Goal: Task Accomplishment & Management: Complete application form

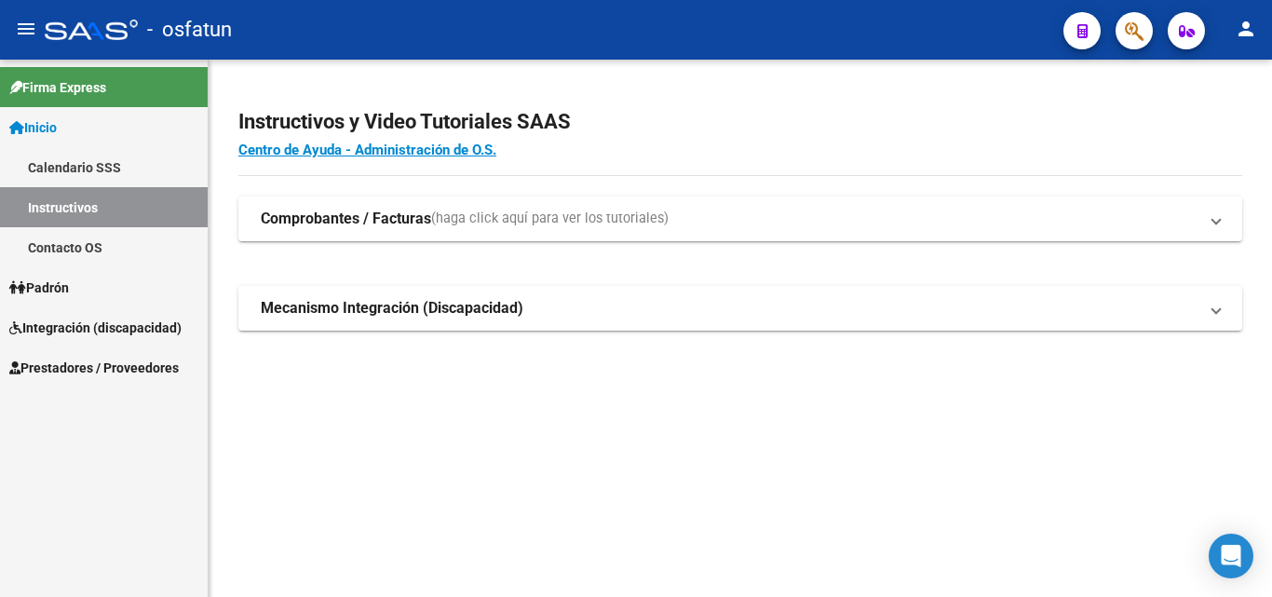
click at [81, 285] on link "Padrón" at bounding box center [104, 287] width 208 height 40
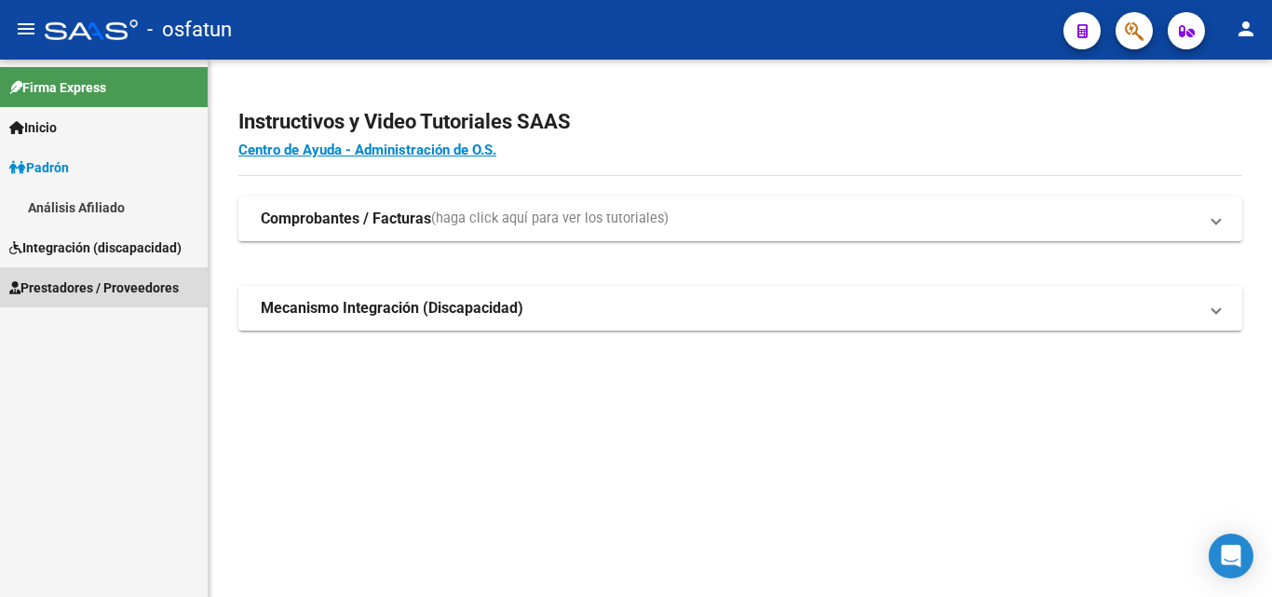
click at [118, 285] on span "Prestadores / Proveedores" at bounding box center [93, 287] width 169 height 20
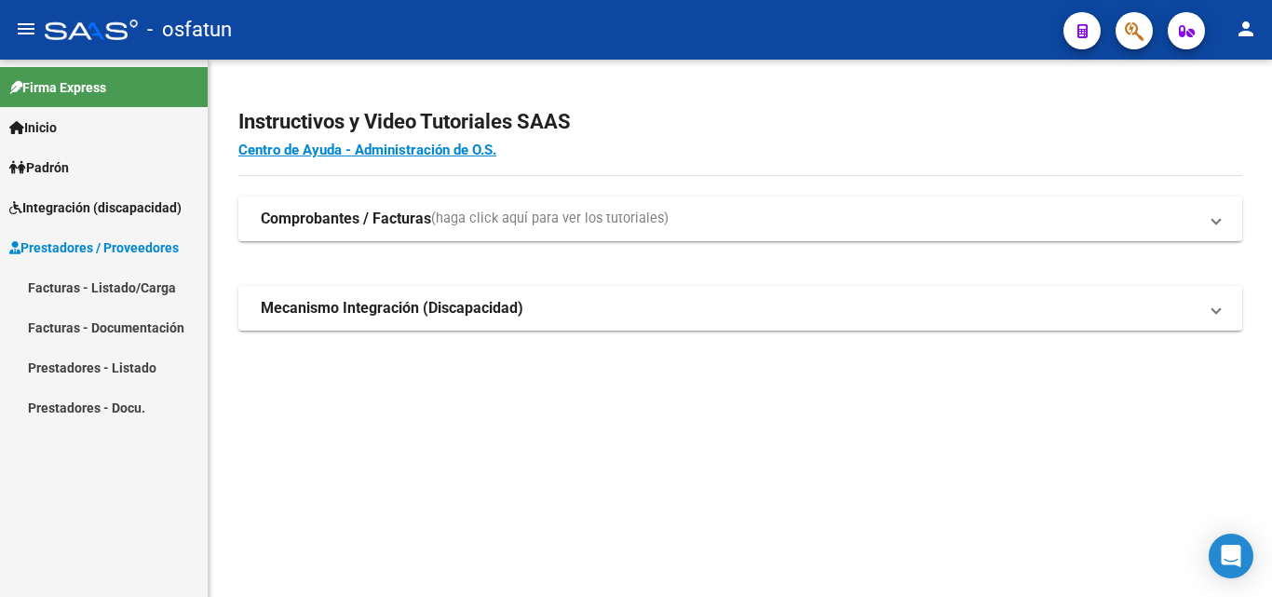
click at [139, 206] on span "Integración (discapacidad)" at bounding box center [95, 207] width 172 height 20
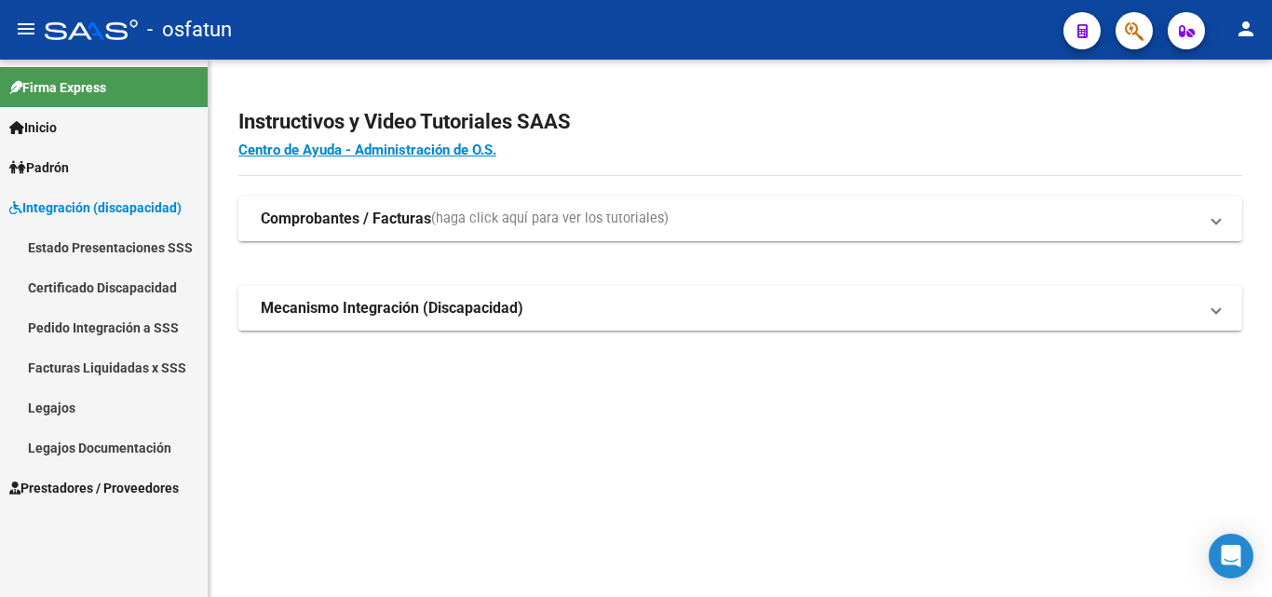
click at [144, 278] on link "Certificado Discapacidad" at bounding box center [104, 287] width 208 height 40
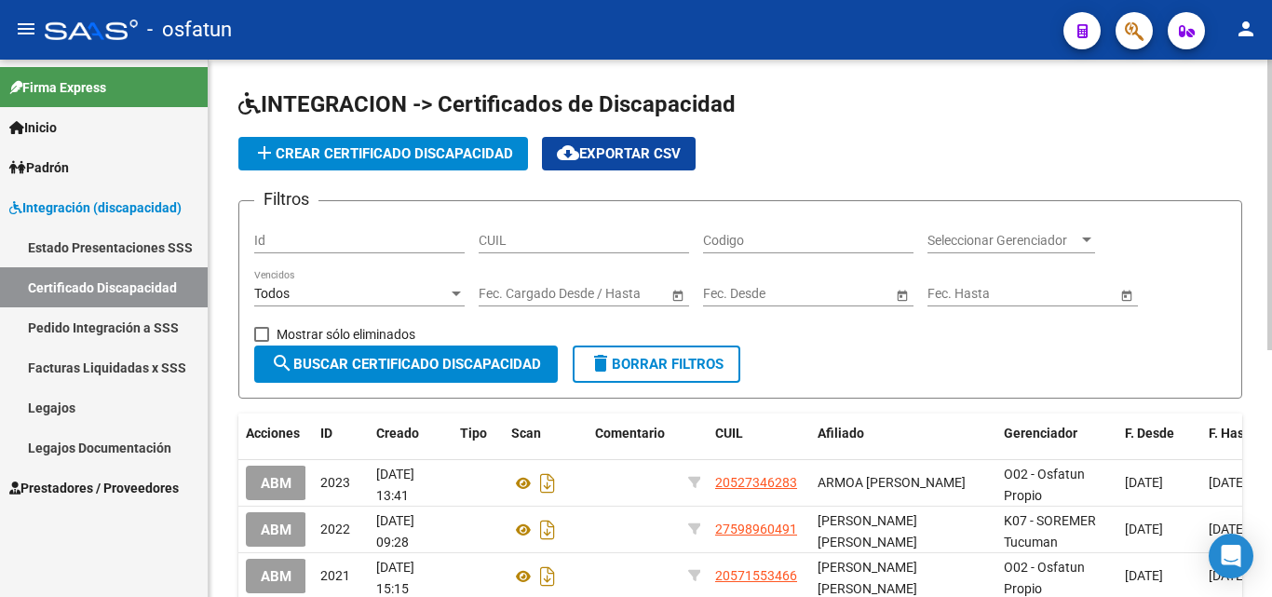
click at [336, 231] on div "Id" at bounding box center [359, 234] width 210 height 37
paste input "20566319420"
type input "20566319420"
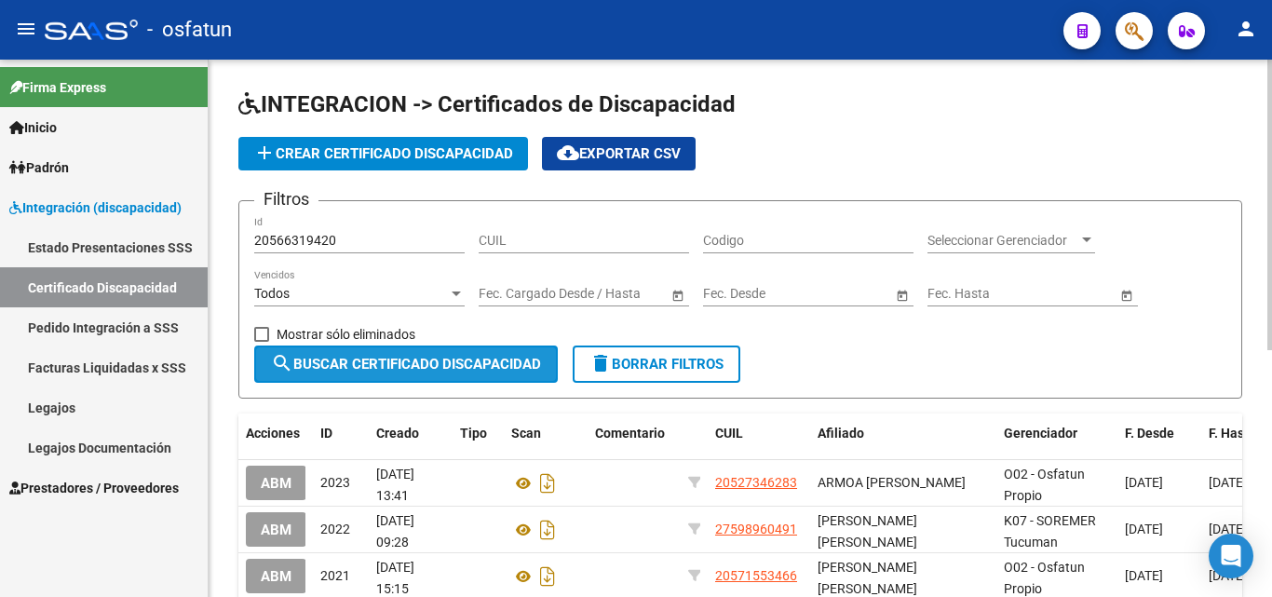
click at [436, 372] on button "search Buscar Certificado Discapacidad" at bounding box center [406, 363] width 304 height 37
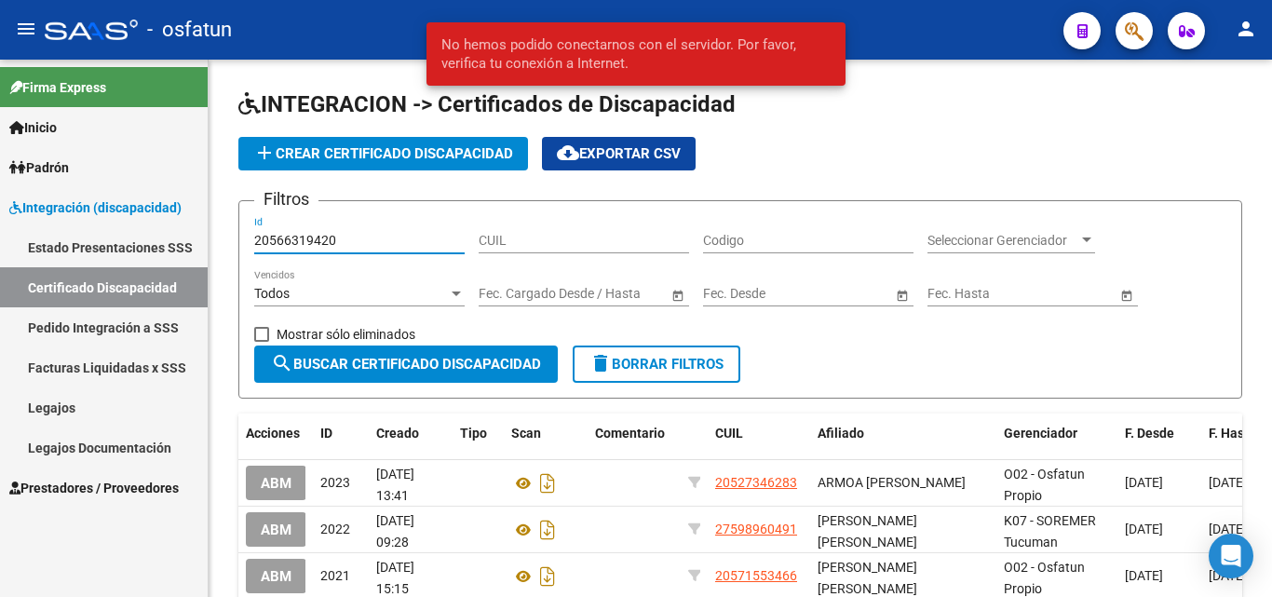
drag, startPoint x: 344, startPoint y: 243, endPoint x: 170, endPoint y: 234, distance: 173.4
click at [172, 233] on mat-sidenav-container "Firma Express Inicio Calendario SSS Instructivos Contacto OS Padrón Análisis Af…" at bounding box center [636, 328] width 1272 height 537
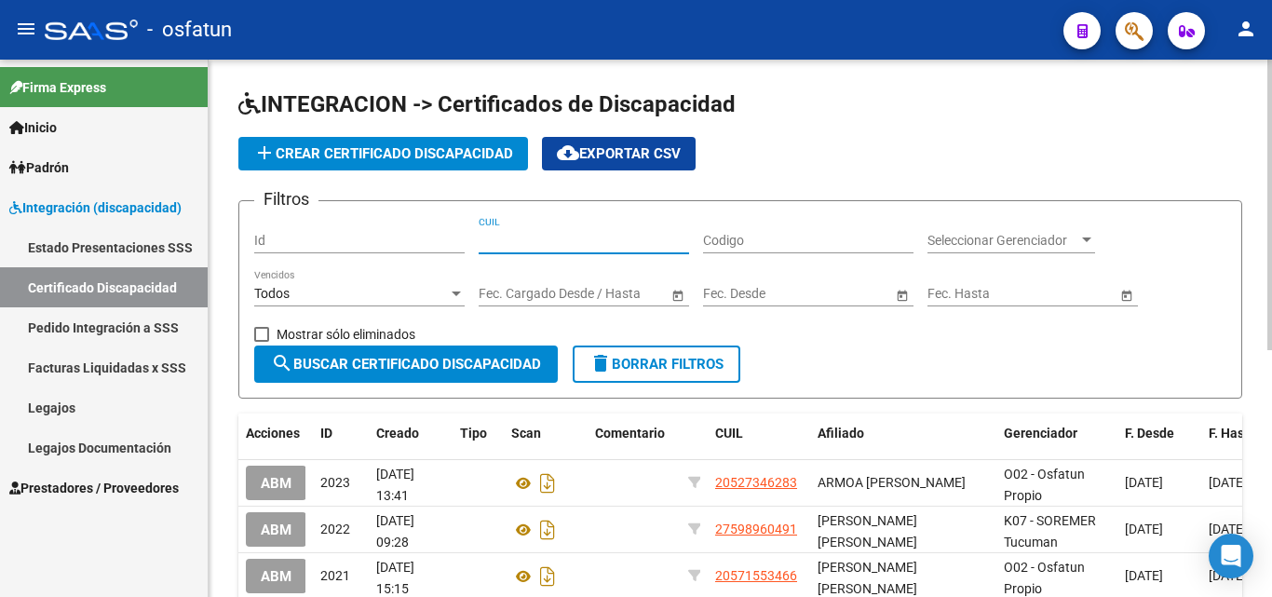
drag, startPoint x: 570, startPoint y: 231, endPoint x: 535, endPoint y: 242, distance: 36.2
click at [536, 245] on input "CUIL" at bounding box center [584, 241] width 210 height 16
paste input "20-56631942-0"
type input "20-56631942-0"
click at [442, 367] on span "search Buscar Certificado Discapacidad" at bounding box center [406, 364] width 270 height 17
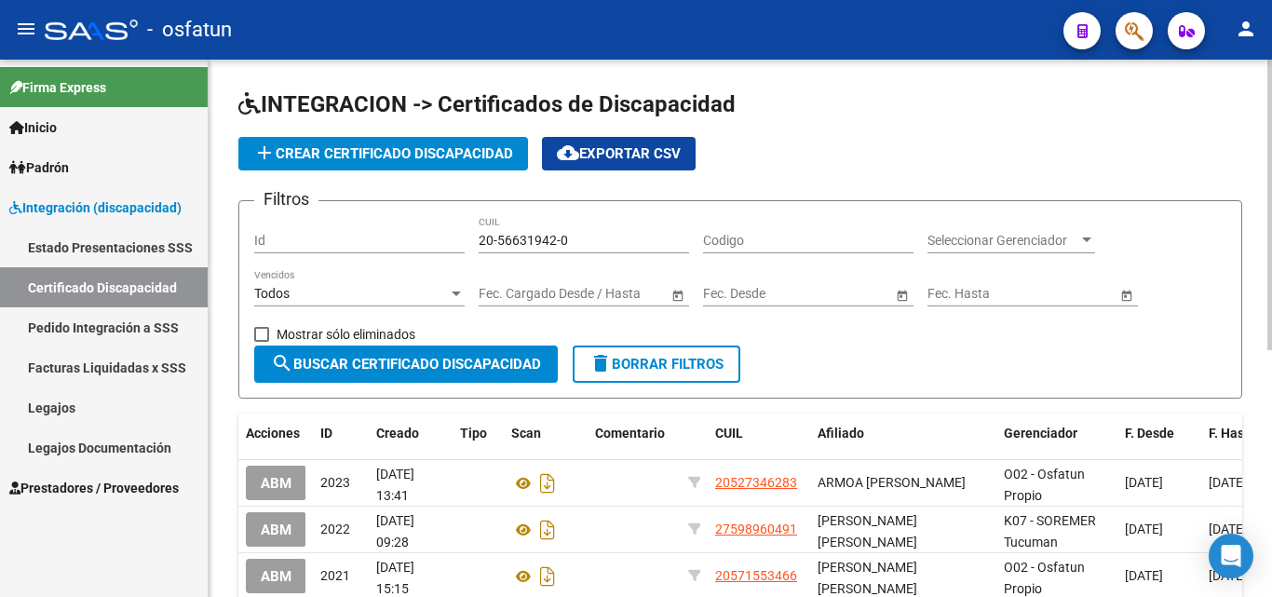
click at [476, 356] on span "search Buscar Certificado Discapacidad" at bounding box center [406, 364] width 270 height 17
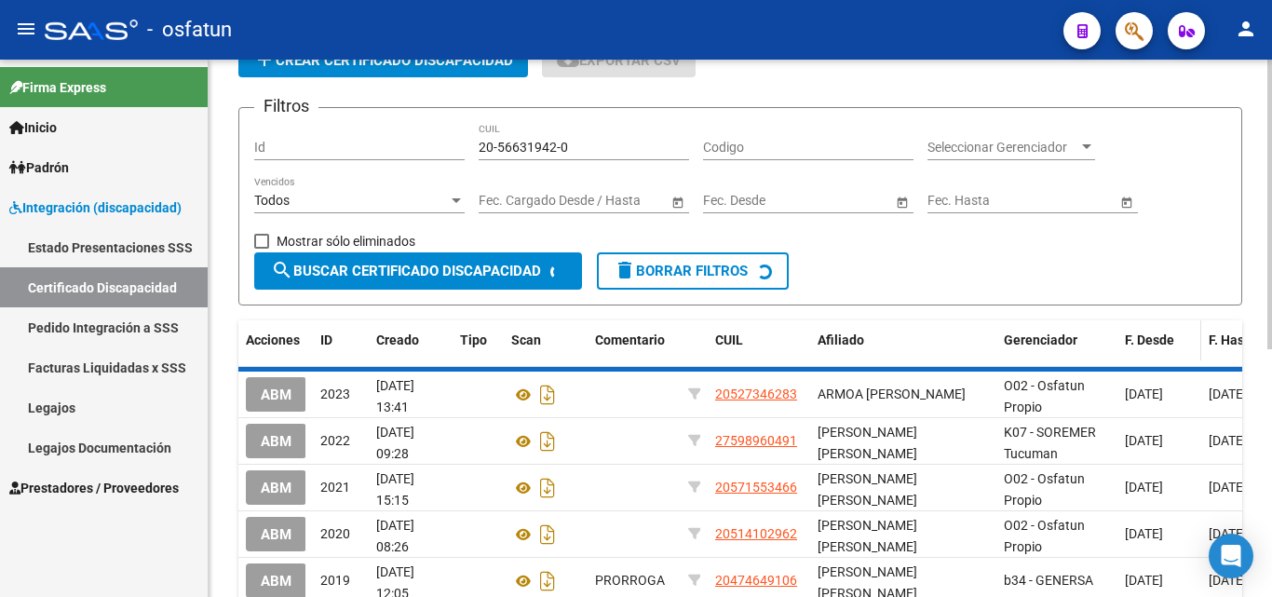
scroll to position [37, 0]
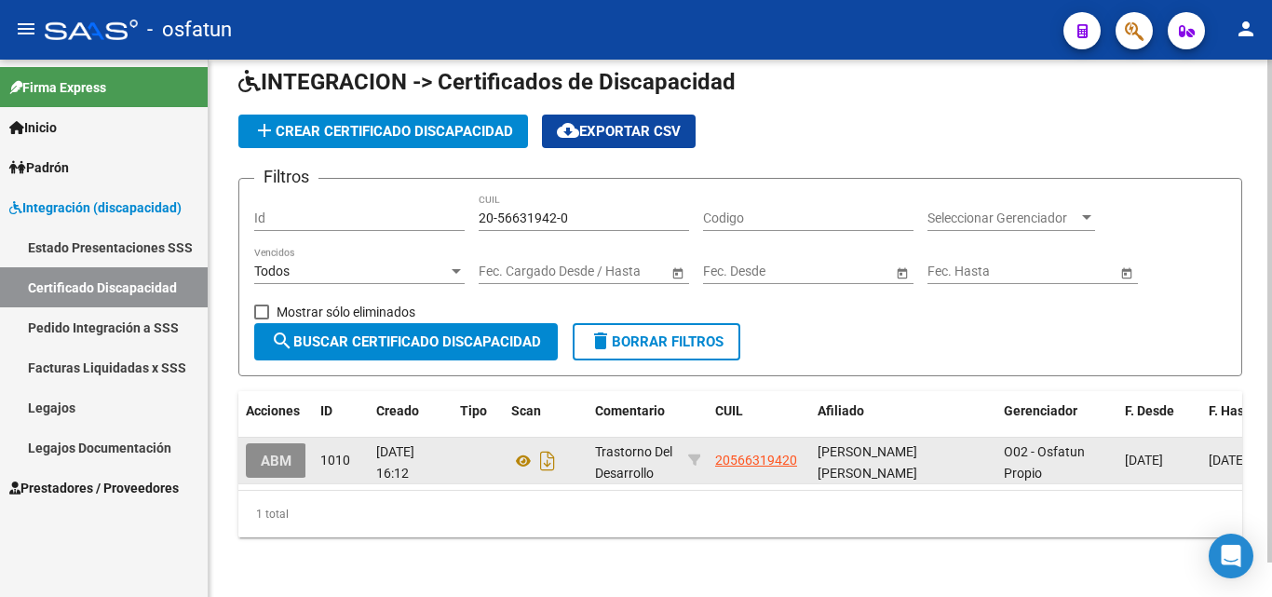
click at [287, 452] on span "ABM" at bounding box center [276, 460] width 31 height 17
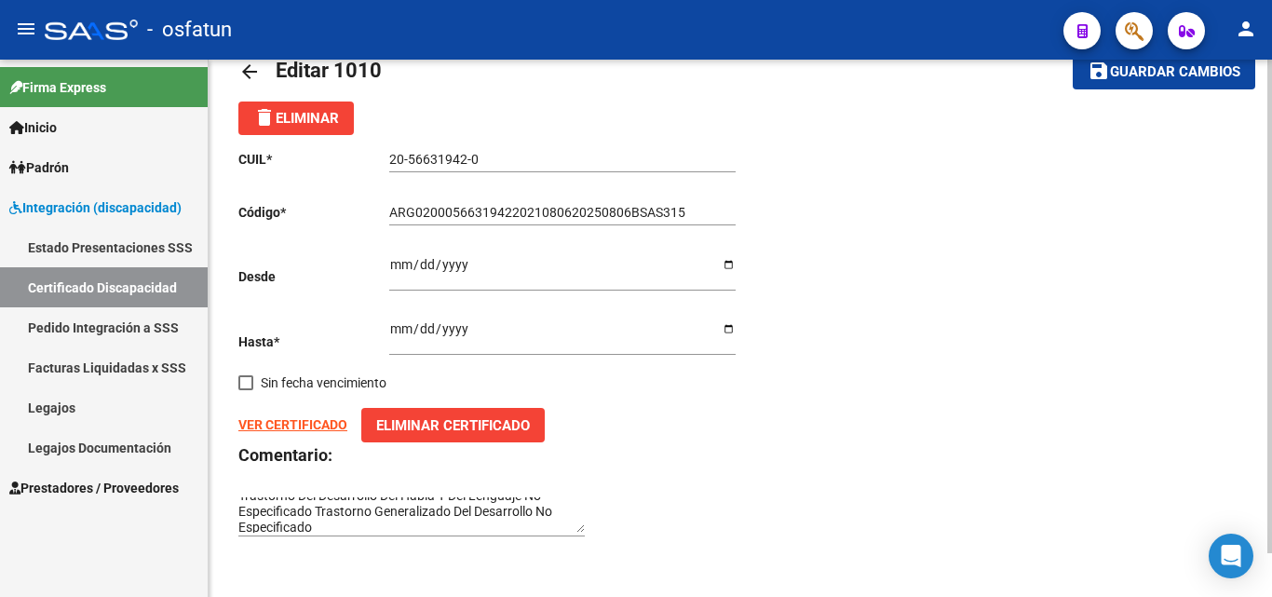
scroll to position [15, 0]
click at [296, 425] on strong "VER CERTIFICADO" at bounding box center [292, 424] width 109 height 15
drag, startPoint x: 545, startPoint y: 526, endPoint x: 489, endPoint y: 490, distance: 66.6
click at [536, 520] on textarea "Trastorno Del Desarrollo Del Habla Y Del Lenguaje No Especificado Trastorno Gen…" at bounding box center [411, 514] width 346 height 35
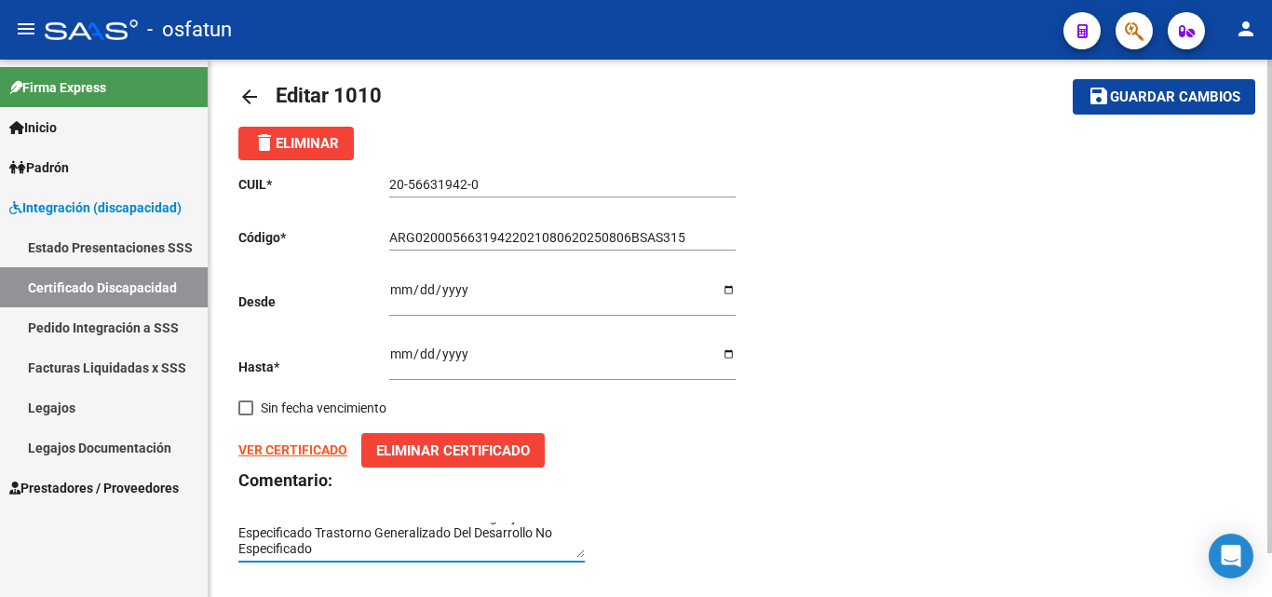
scroll to position [0, 0]
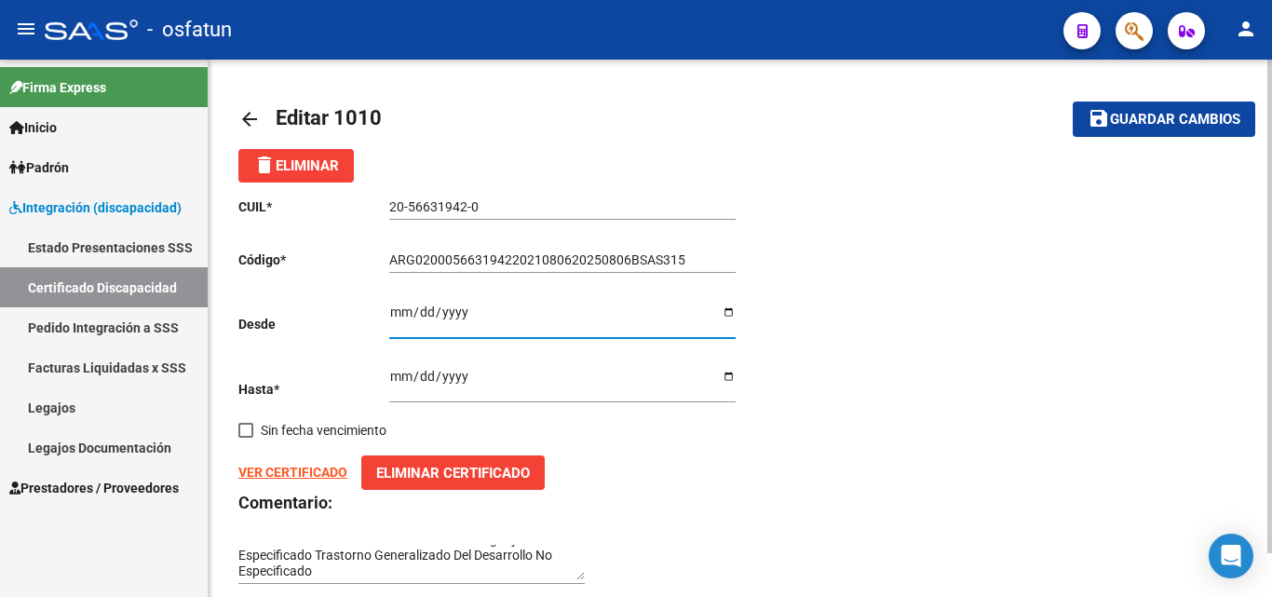
click at [519, 308] on input "2021-08-06" at bounding box center [562, 318] width 346 height 28
click at [438, 389] on input "2025-08-06" at bounding box center [562, 383] width 346 height 28
drag, startPoint x: 709, startPoint y: 255, endPoint x: 266, endPoint y: 208, distance: 444.8
click at [268, 208] on div "CUIL * 20-56631942-0 Ingresar el CUIL Código * ARG02000566319422021080620250806…" at bounding box center [489, 390] width 502 height 417
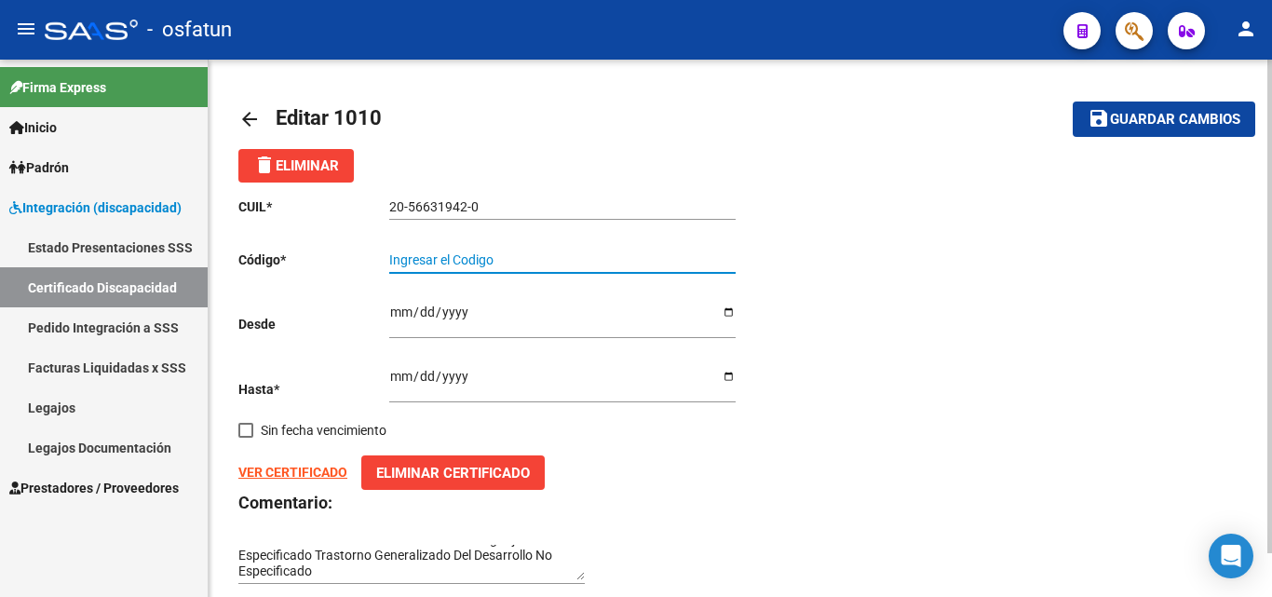
paste input "ARG-02-00056631942-20250908- 20300908-BUE-315"
type input "ARG-02-00056631942-20250908- 20300908-BUE-315"
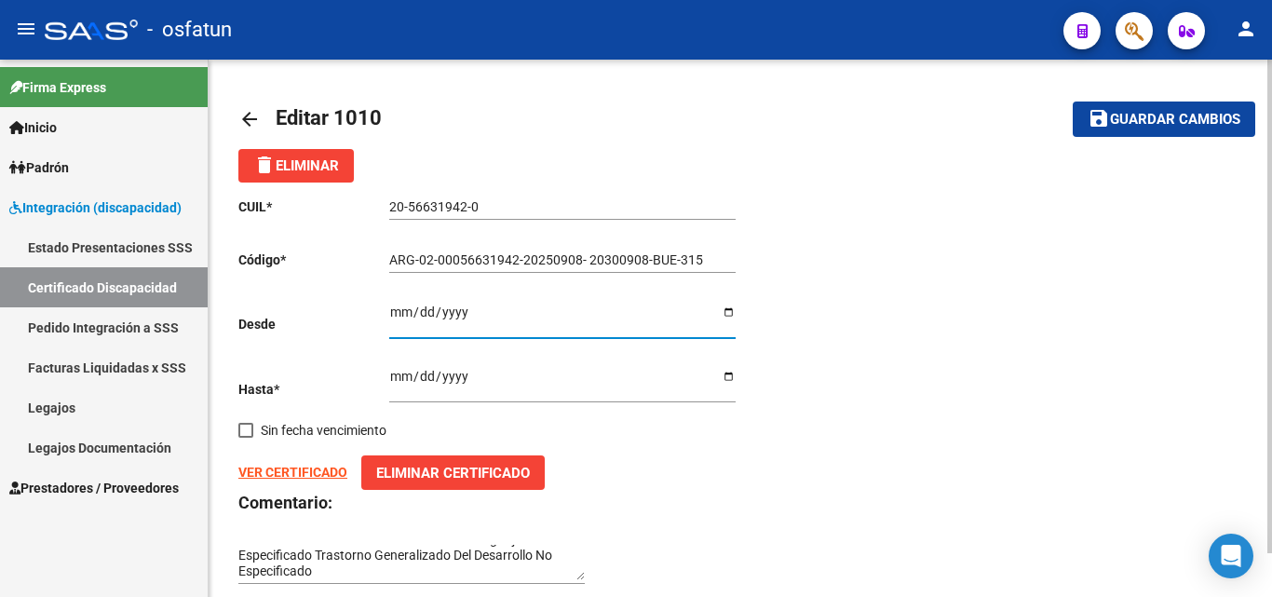
click at [396, 310] on input "2021-08-06" at bounding box center [562, 318] width 346 height 28
type input "2021-08-08"
type input "2025-09-08"
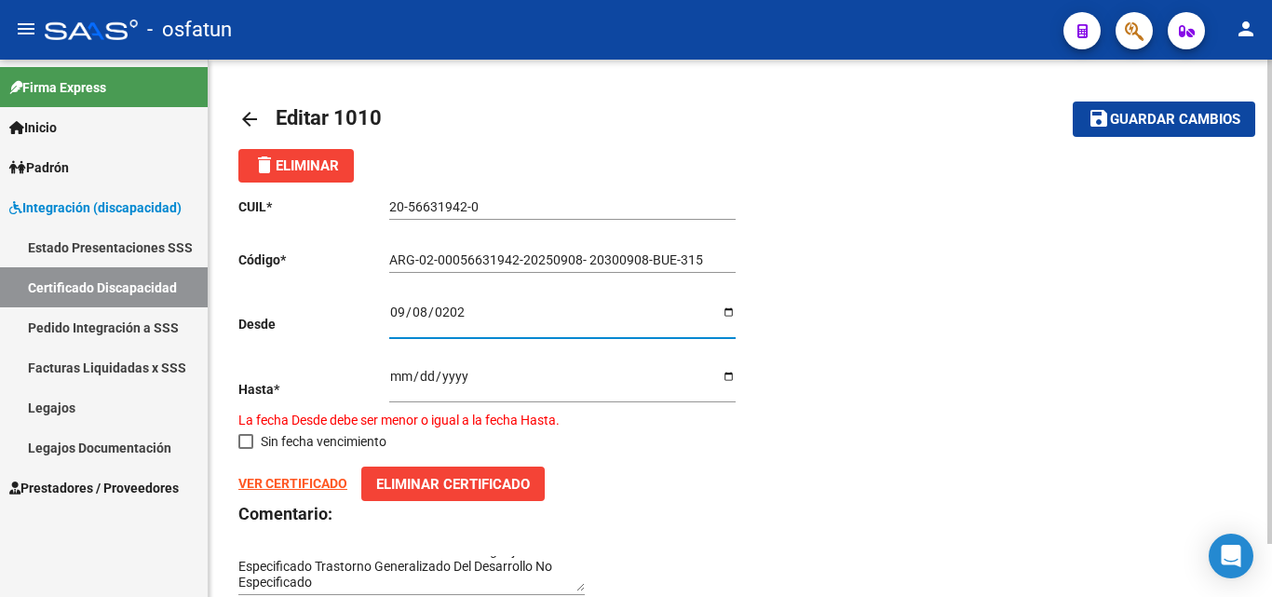
click at [400, 373] on input "2025-08-06" at bounding box center [562, 383] width 346 height 28
type input "2025-08-08"
type input "2030-09-08"
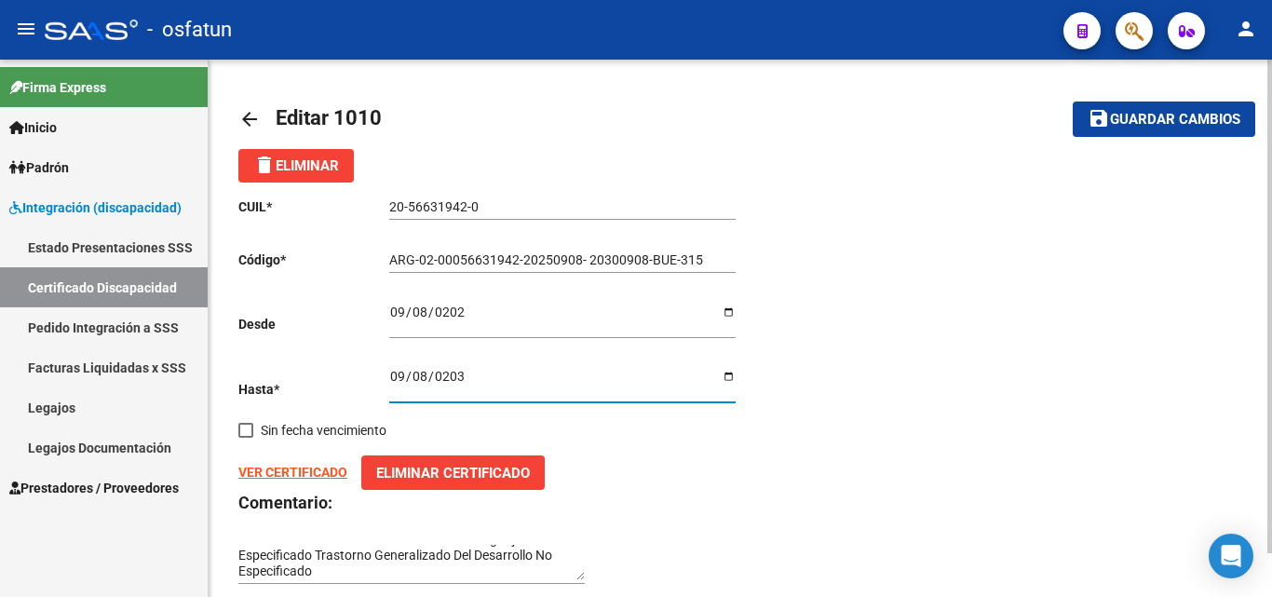
click at [818, 364] on div "CUIL * 20-56631942-0 Ingresar el CUIL Código * ARG-02-00056631942-20250908- 203…" at bounding box center [740, 390] width 1004 height 417
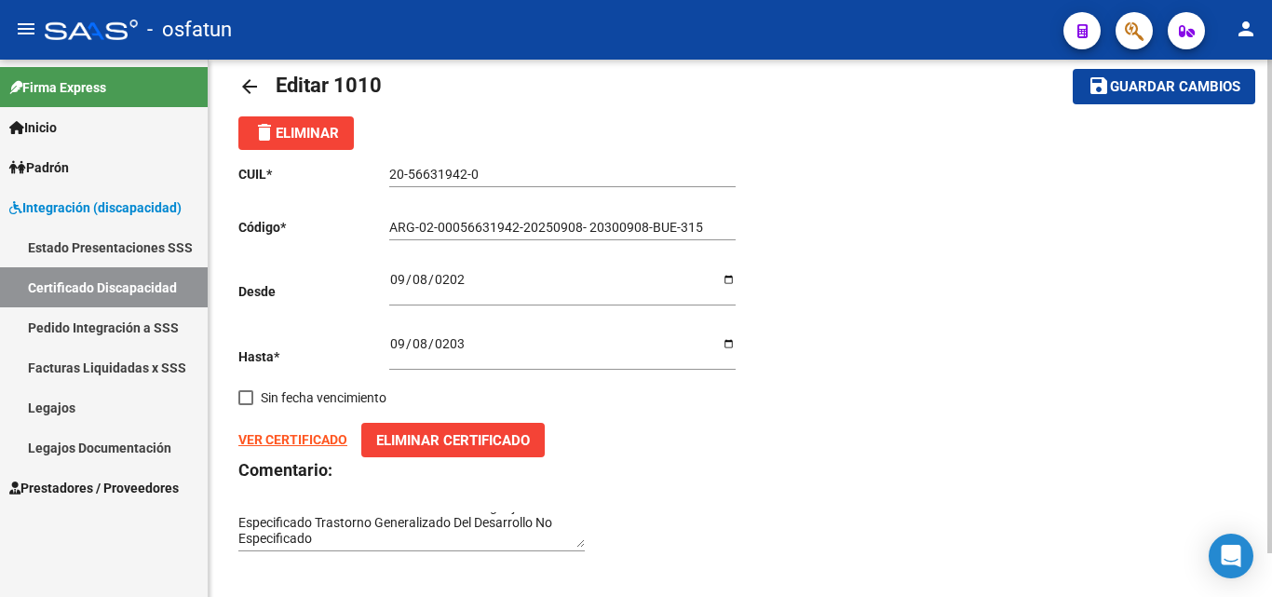
scroll to position [47, 0]
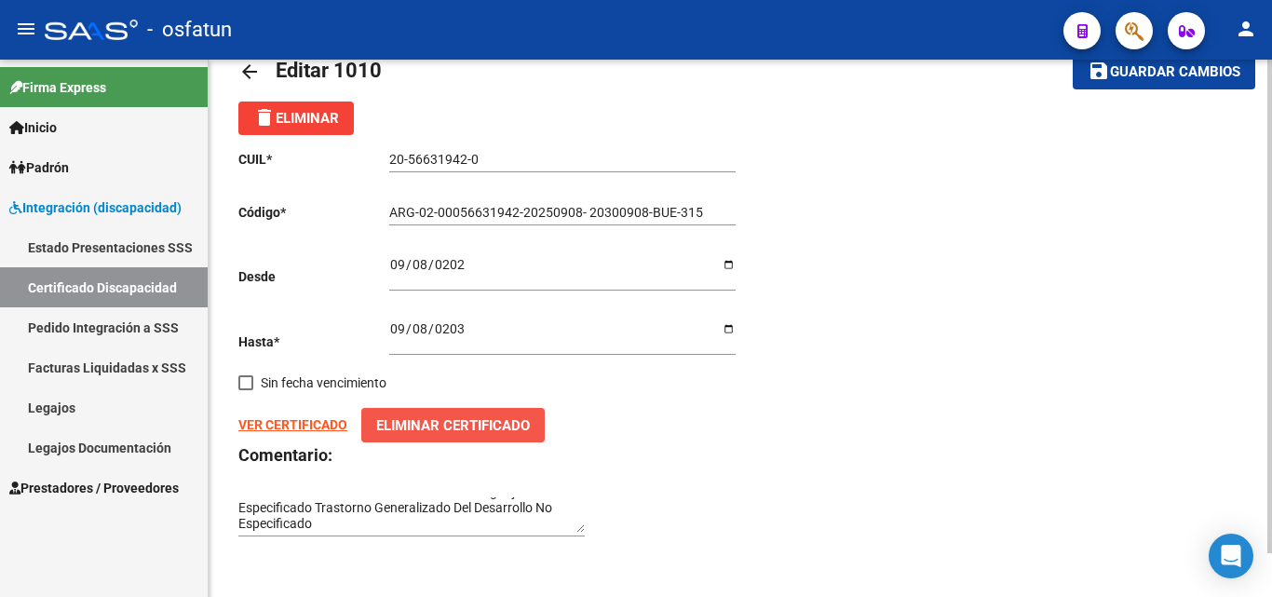
click at [416, 428] on span "Eliminar Certificado" at bounding box center [453, 425] width 154 height 17
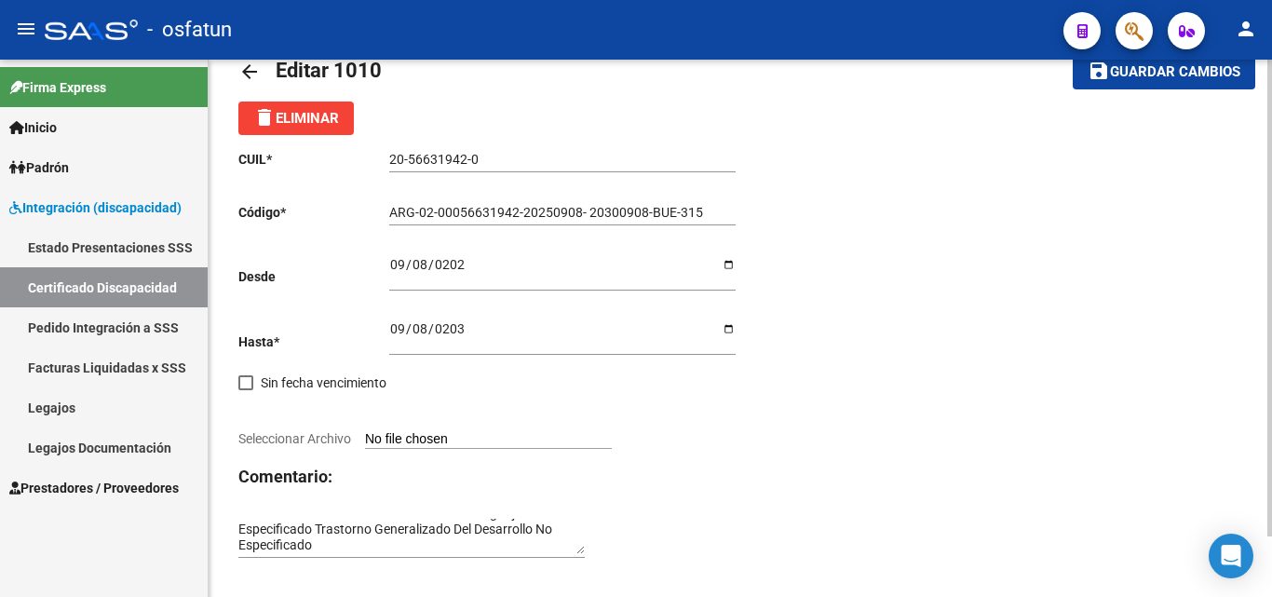
click at [304, 433] on span "Seleccionar Archivo" at bounding box center [294, 438] width 113 height 15
click at [365, 433] on input "Seleccionar Archivo" at bounding box center [488, 440] width 247 height 18
type input "C:\fakepath\certificado_cud_56631942.pdf"
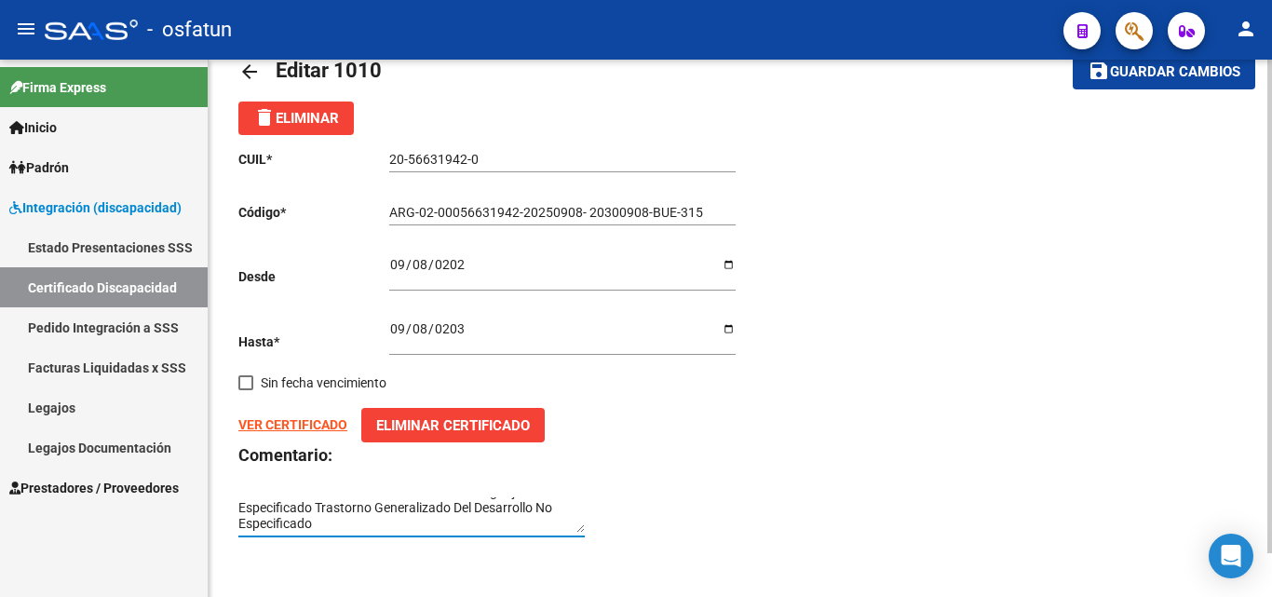
scroll to position [0, 0]
drag, startPoint x: 350, startPoint y: 517, endPoint x: 216, endPoint y: 497, distance: 135.5
click at [214, 497] on div "arrow_back Editar 1010 save Guardar cambios delete Eliminar CUIL * 20-56631942-…" at bounding box center [740, 304] width 1063 height 585
paste textarea "Autismo en la niñez."
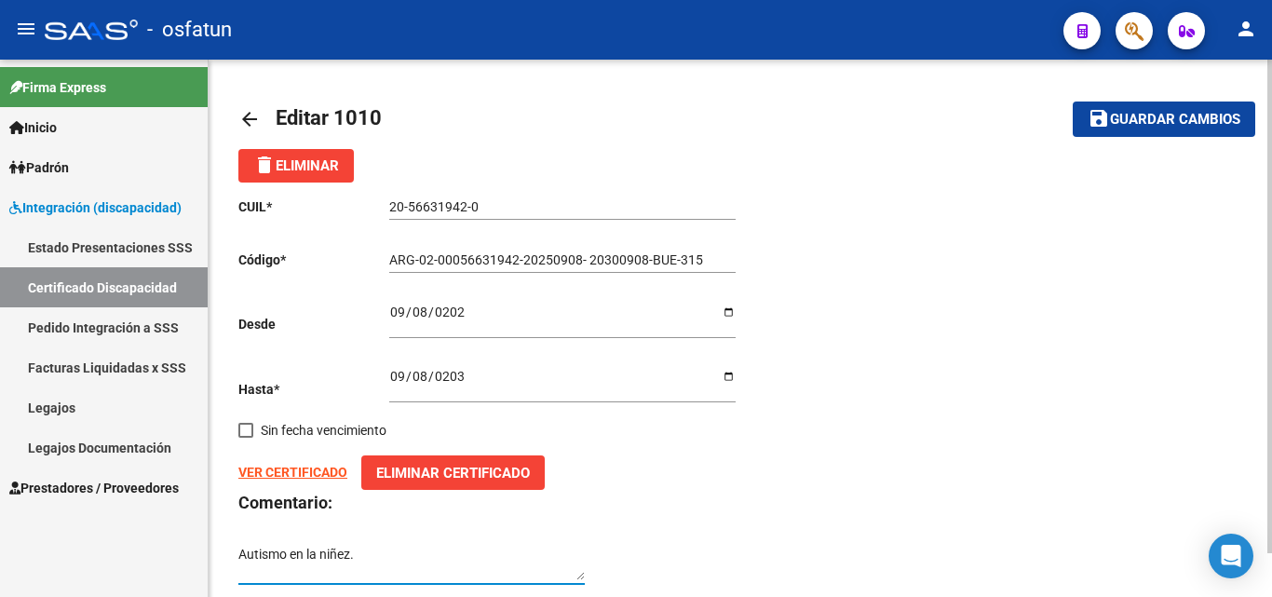
type textarea "Autismo en la niñez."
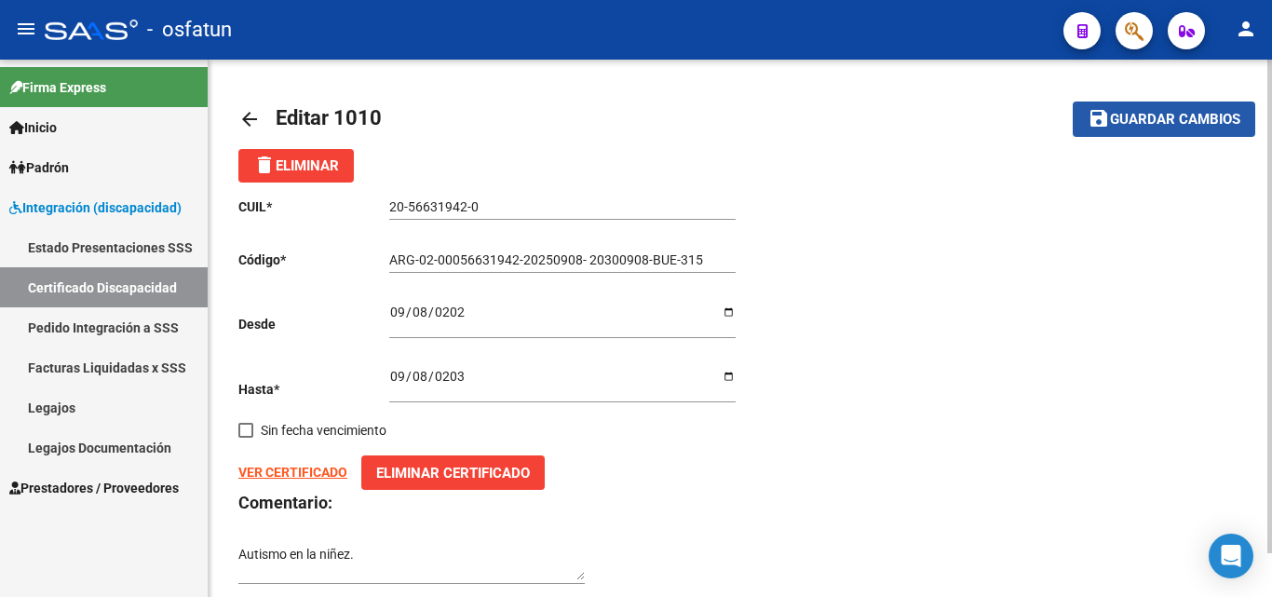
click at [1156, 124] on span "Guardar cambios" at bounding box center [1175, 120] width 130 height 17
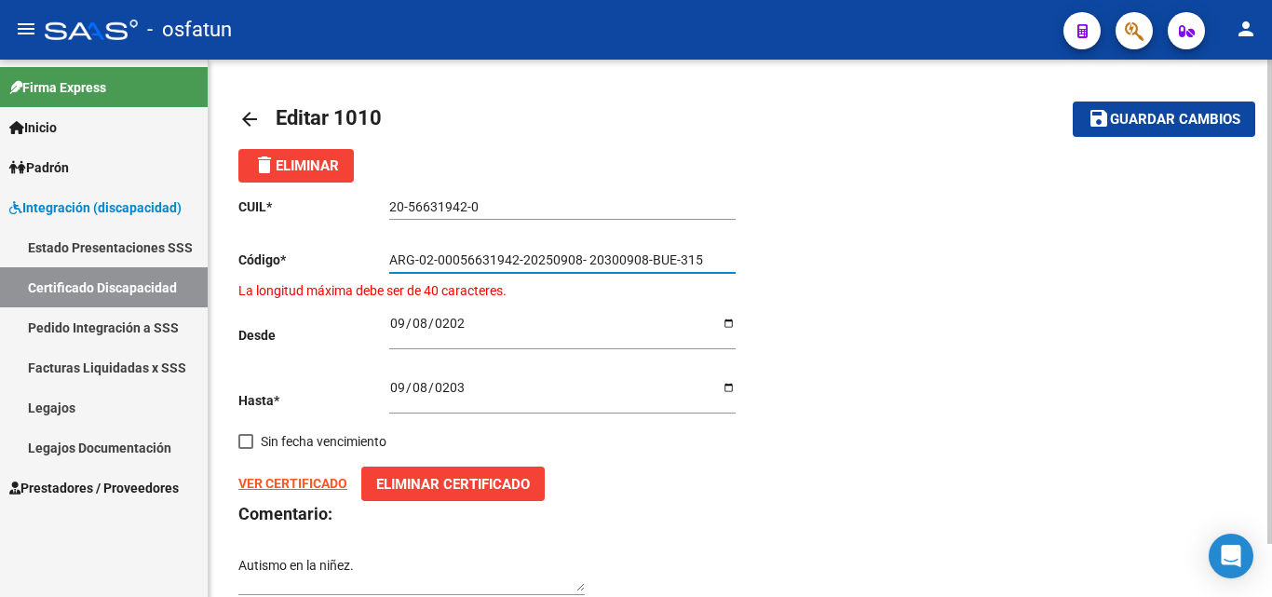
click at [707, 256] on input "ARG-02-00056631942-20250908- 20300908-BUE-315" at bounding box center [562, 260] width 346 height 16
click at [672, 256] on input "ARG-02-00056631942-20250908- 20300908-BUE-315" at bounding box center [562, 260] width 346 height 16
click at [587, 255] on input "ARG-02-00056631942-20250908- 20300908-BUE315" at bounding box center [562, 260] width 346 height 16
click at [522, 256] on input "ARG-02-00056631942-20250908-20300908-BUE315" at bounding box center [562, 260] width 346 height 16
click at [436, 258] on input "ARG-02-0005663194220250908-20300908-BUE315" at bounding box center [562, 260] width 346 height 16
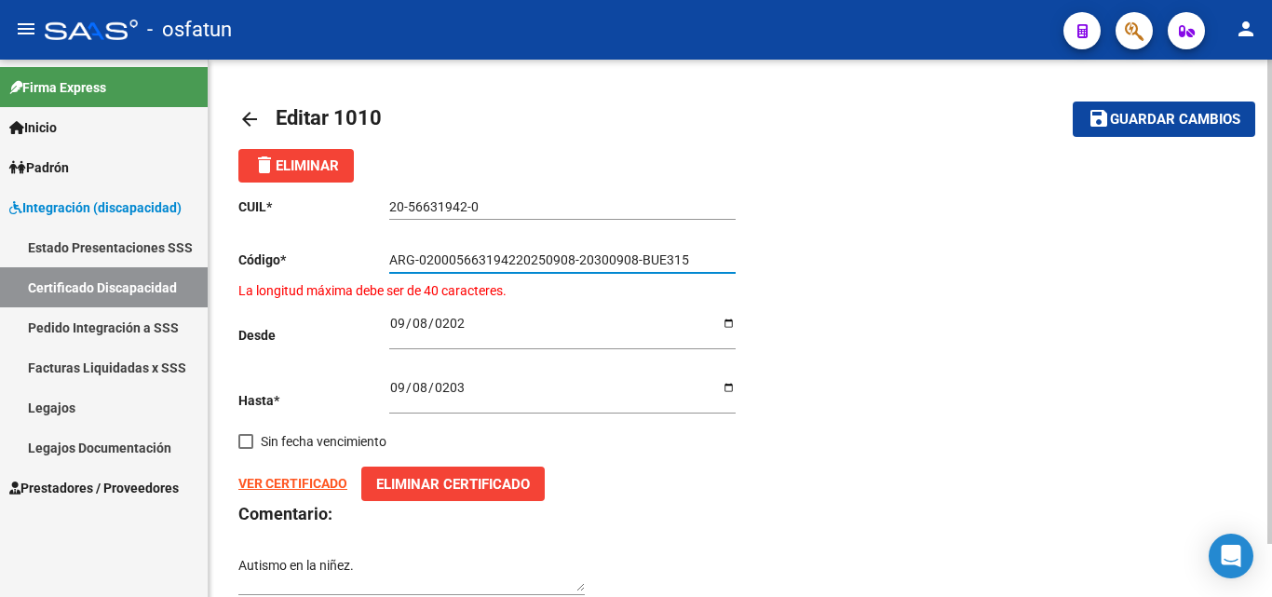
click at [417, 260] on input "ARG-020005663194220250908-20300908-BUE315" at bounding box center [562, 260] width 346 height 16
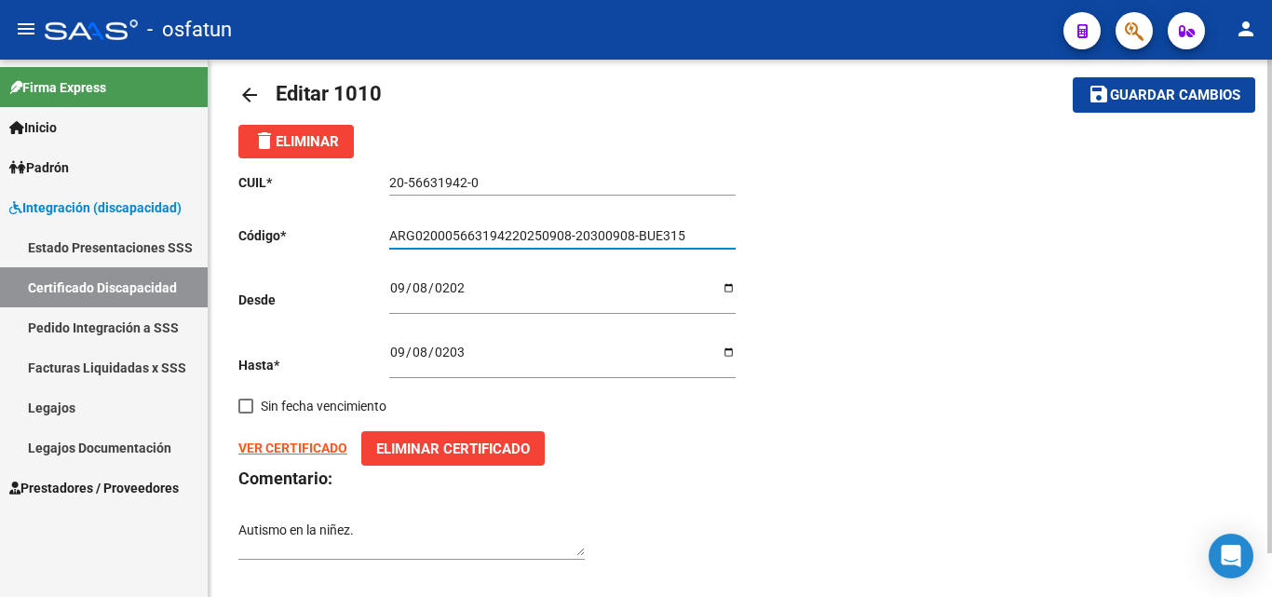
scroll to position [47, 0]
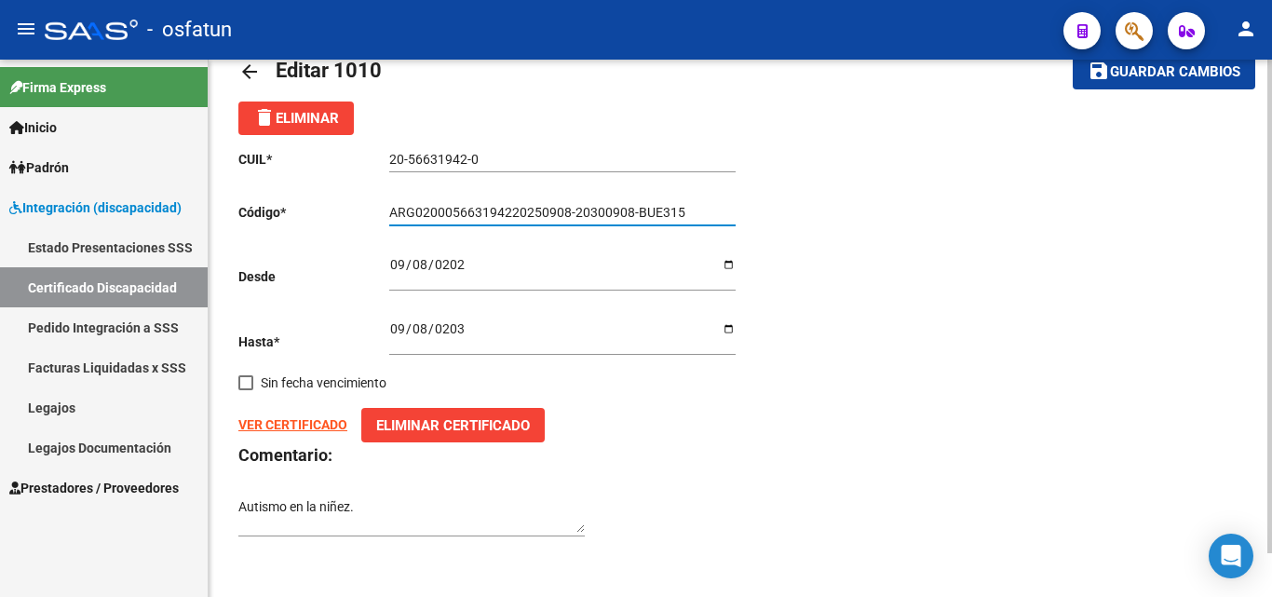
click at [1189, 76] on span "Guardar cambios" at bounding box center [1175, 72] width 130 height 17
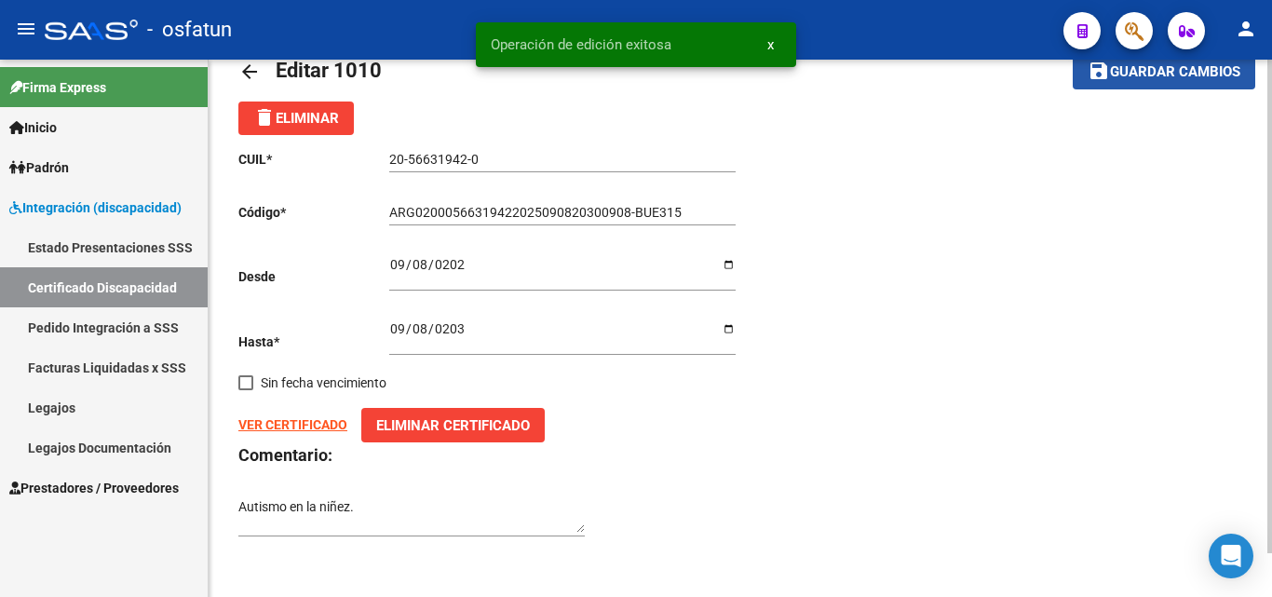
click at [1134, 77] on span "Guardar cambios" at bounding box center [1175, 72] width 130 height 17
type input "ARG02000566319422025090820300908BUE315"
click at [1206, 61] on button "save Guardar cambios" at bounding box center [1164, 71] width 182 height 34
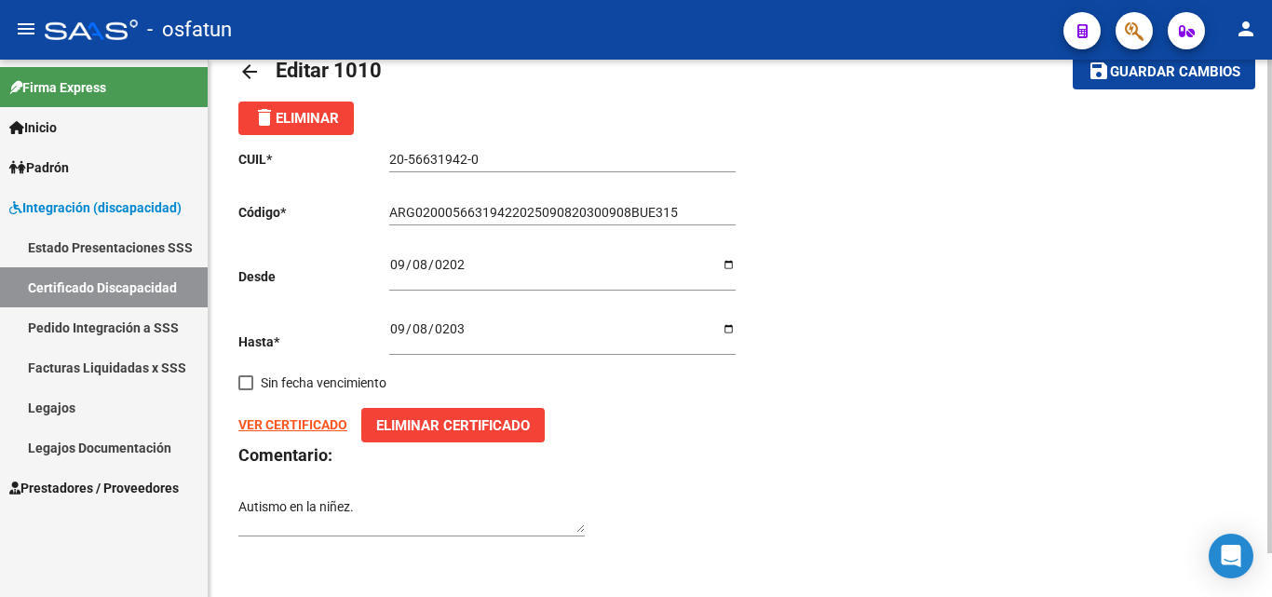
click at [1168, 75] on span "Guardar cambios" at bounding box center [1175, 72] width 130 height 17
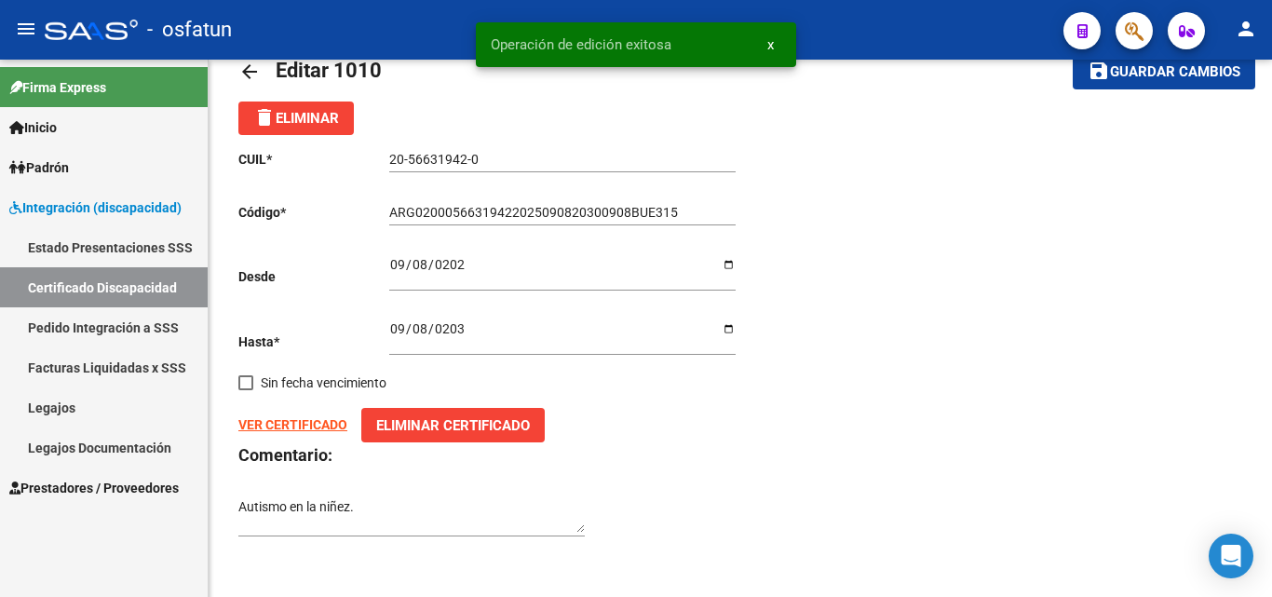
click at [76, 128] on link "Inicio" at bounding box center [104, 127] width 208 height 40
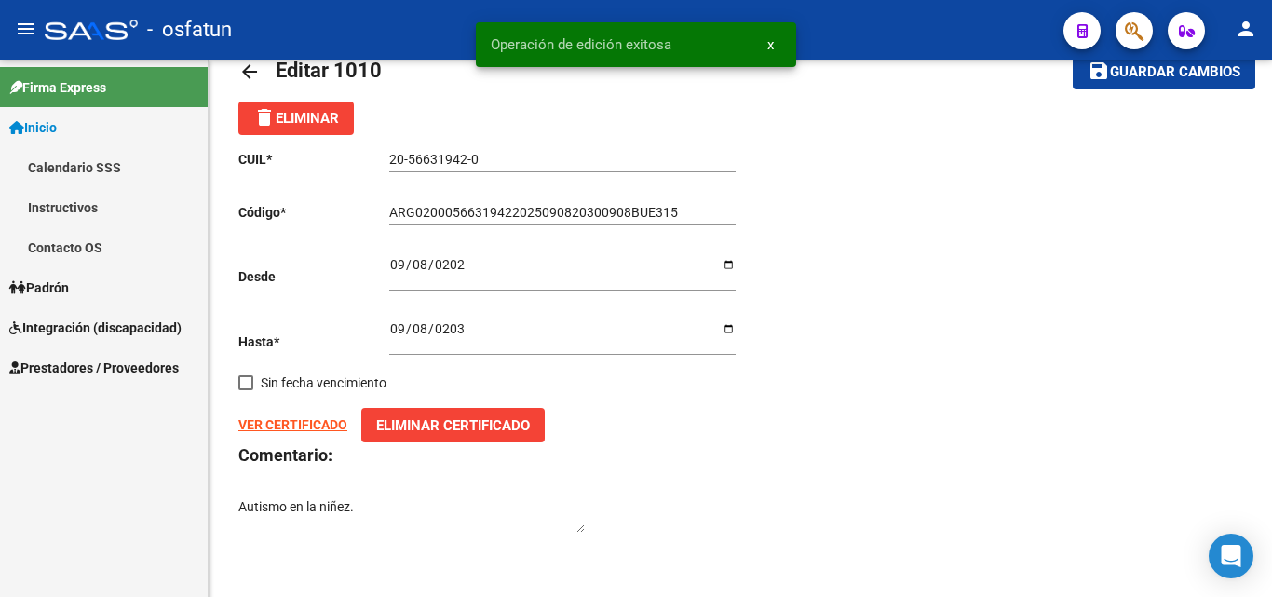
click at [73, 127] on link "Inicio" at bounding box center [104, 127] width 208 height 40
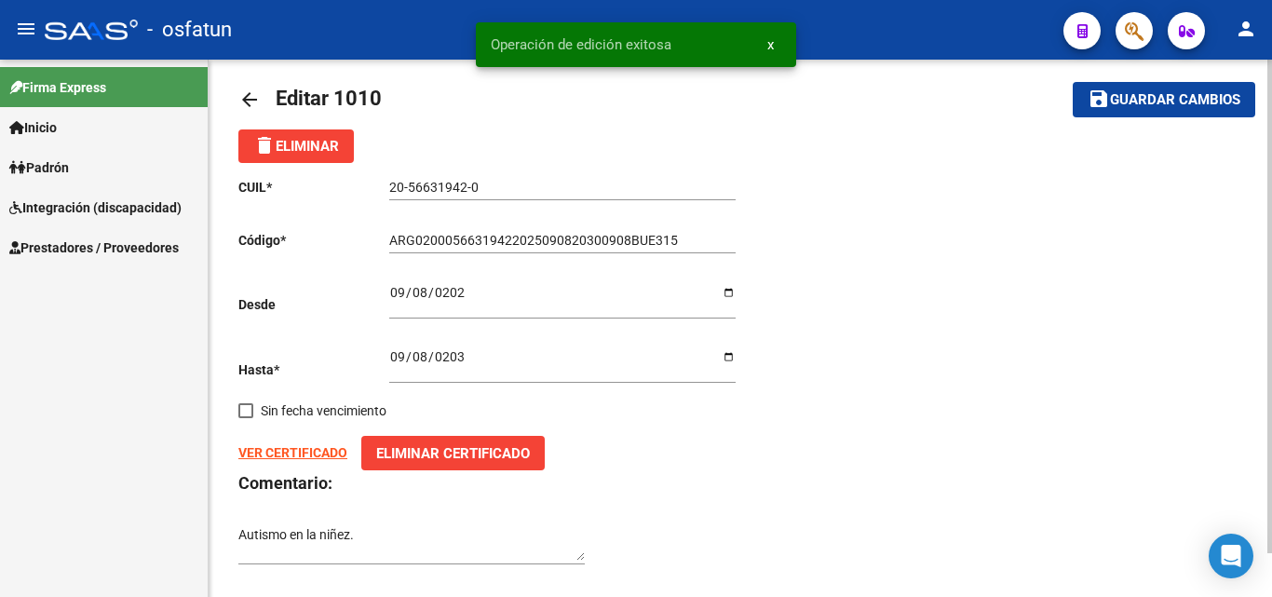
scroll to position [0, 0]
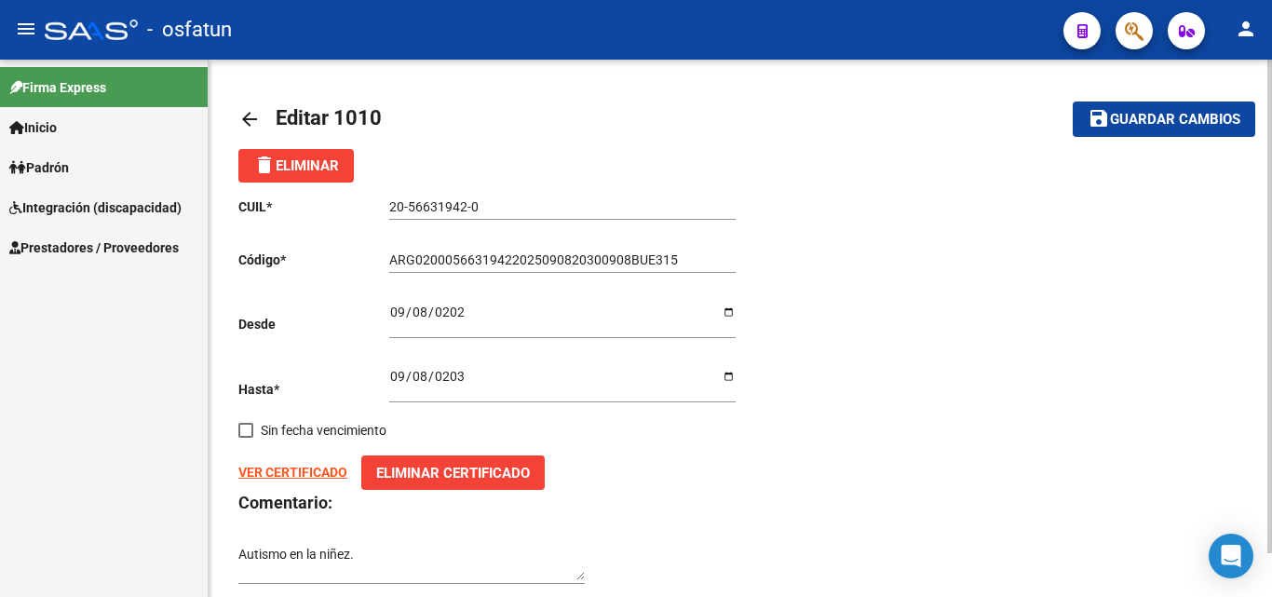
click at [1139, 123] on span "Guardar cambios" at bounding box center [1175, 120] width 130 height 17
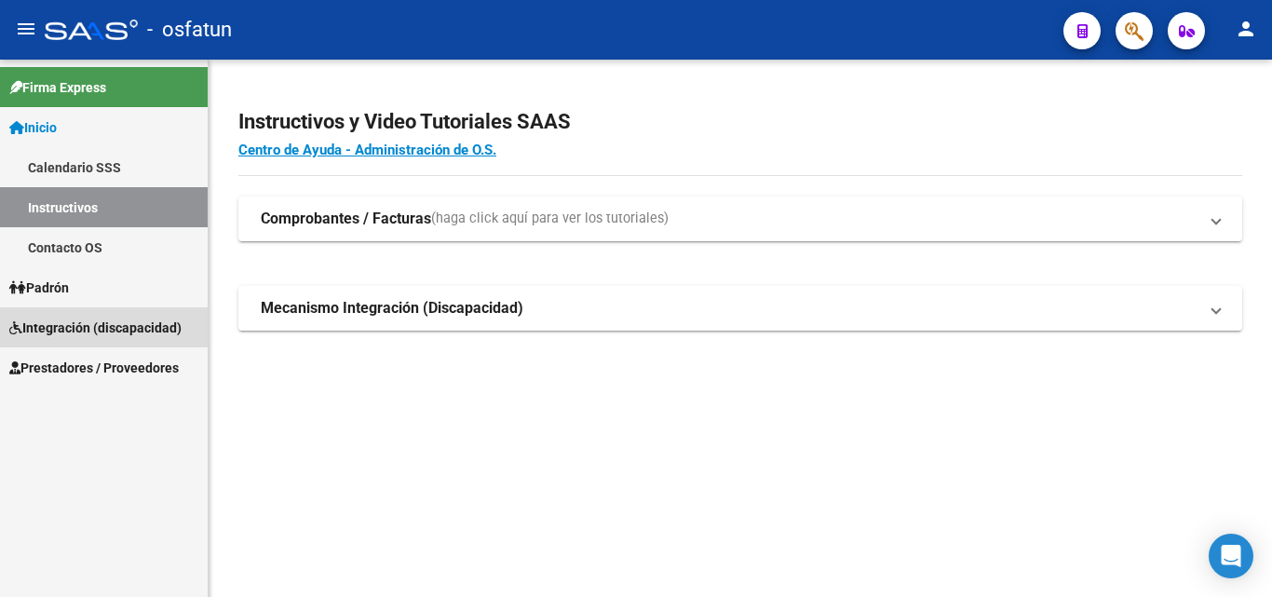
click at [146, 328] on span "Integración (discapacidad)" at bounding box center [95, 327] width 172 height 20
